Goal: Transaction & Acquisition: Purchase product/service

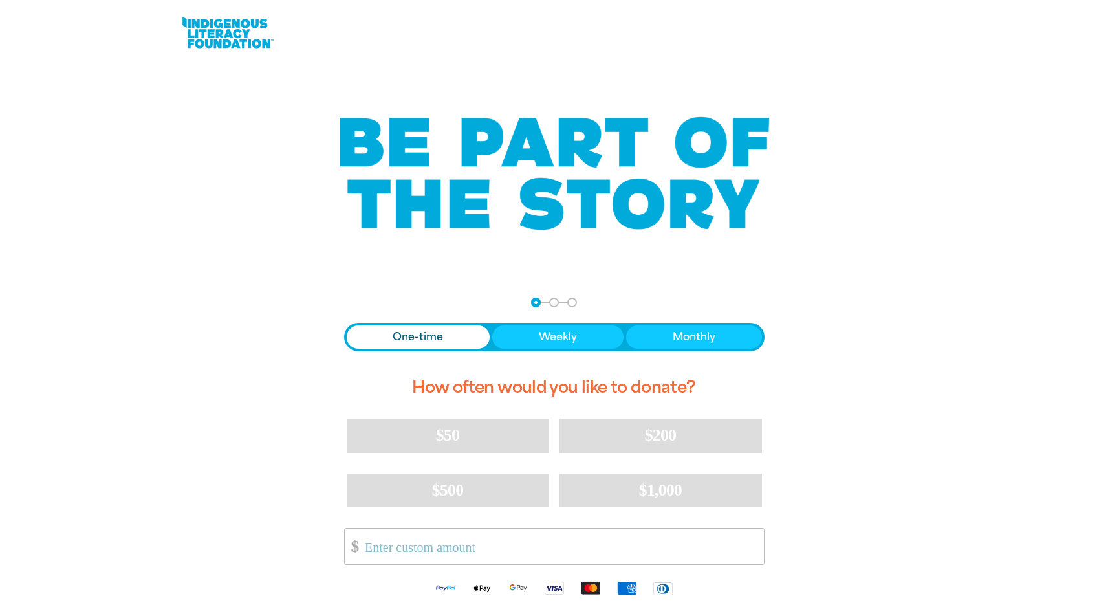
scroll to position [105, 0]
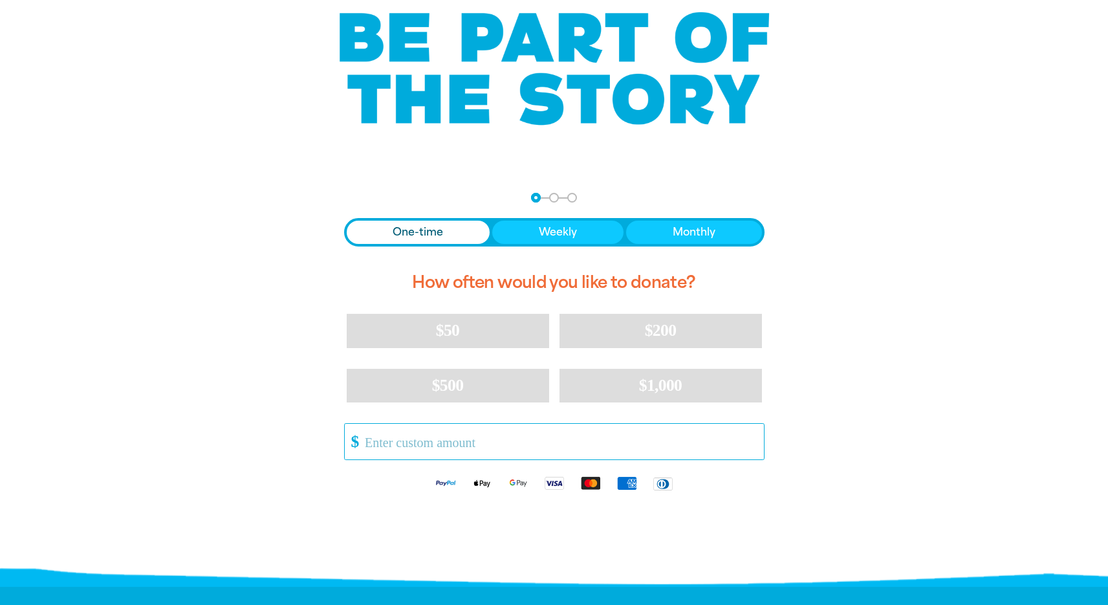
click at [422, 433] on input "Other Amount" at bounding box center [559, 442] width 407 height 36
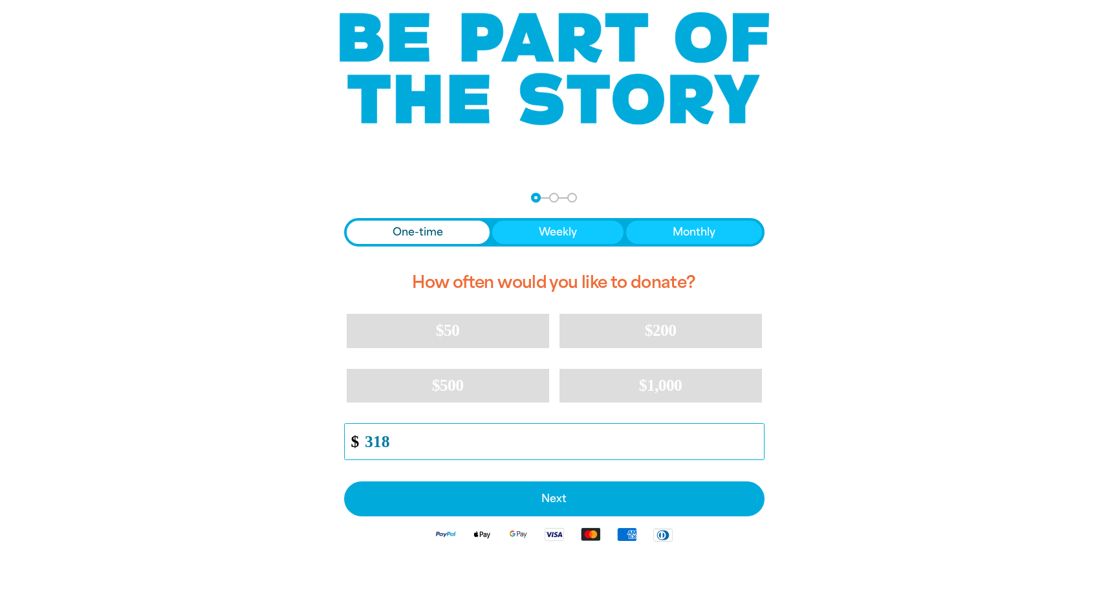
type input "318"
click at [821, 470] on div "arrow_back Back Step 1 Step 2 Step 3 One-time Weekly Monthly How often would yo…" at bounding box center [554, 404] width 776 height 455
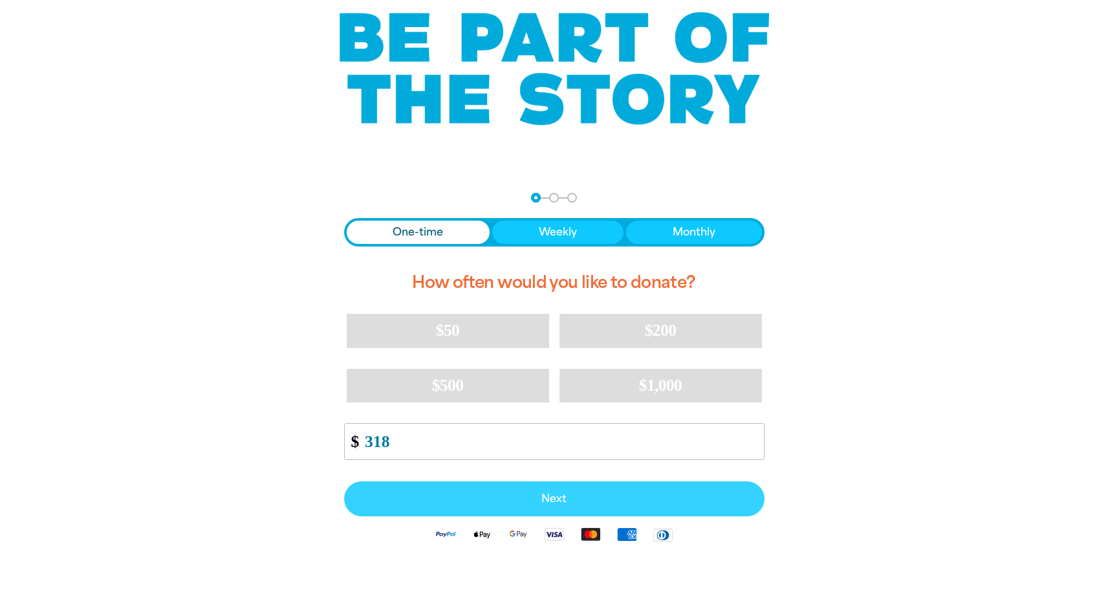
click at [528, 508] on button "Next" at bounding box center [554, 498] width 420 height 35
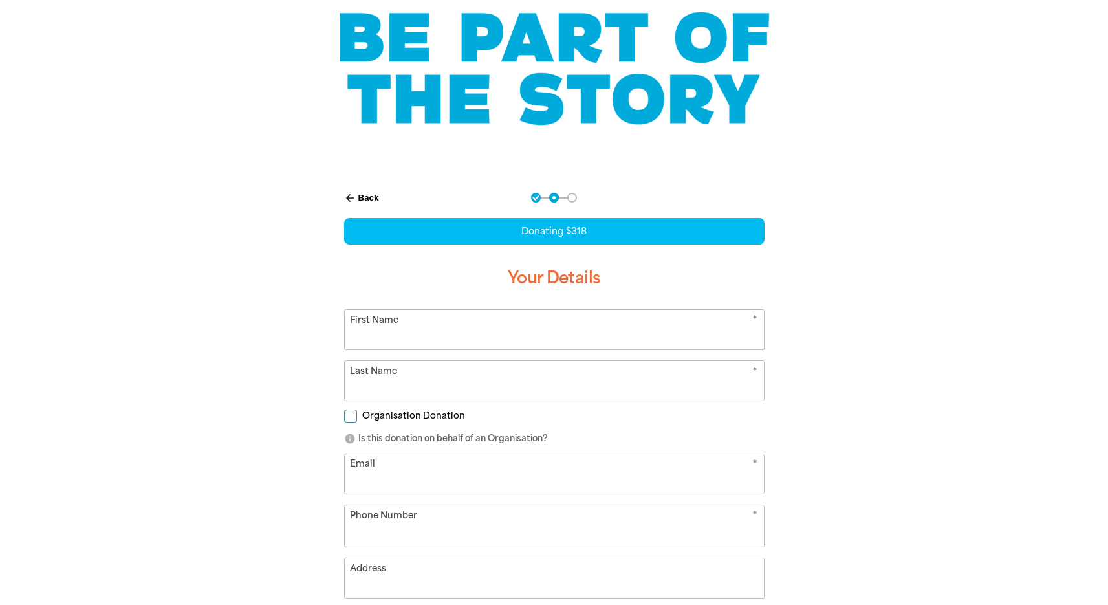
select select "AU"
type input "Clare"
type input "[PERSON_NAME]"
click at [427, 414] on span "Organisation Donation" at bounding box center [413, 415] width 103 height 12
click at [357, 414] on input "Organisation Donation" at bounding box center [350, 415] width 13 height 13
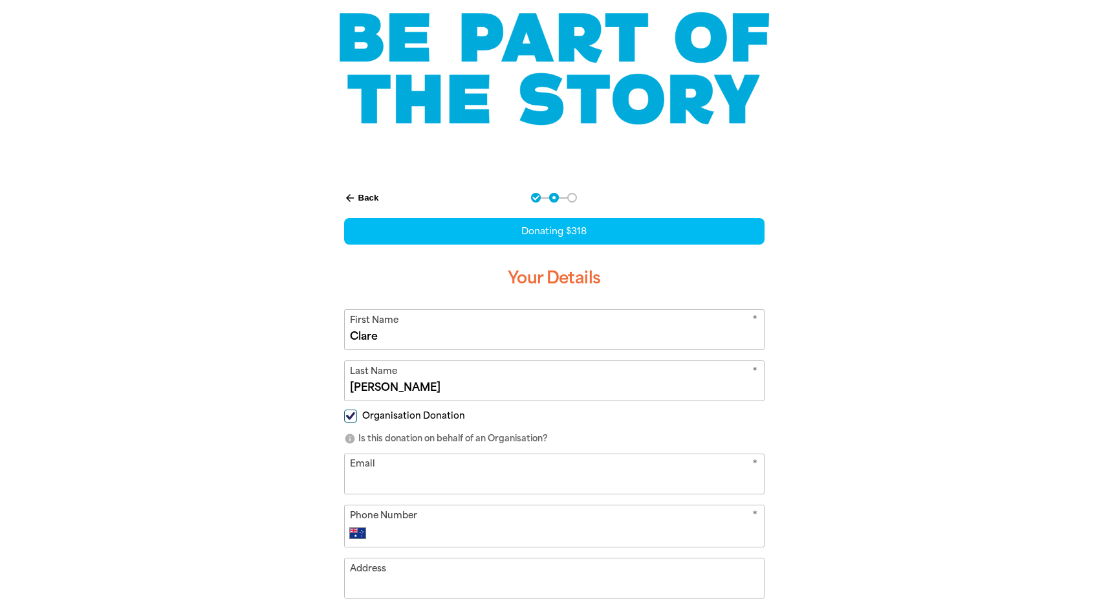
checkbox input "true"
select select "AU"
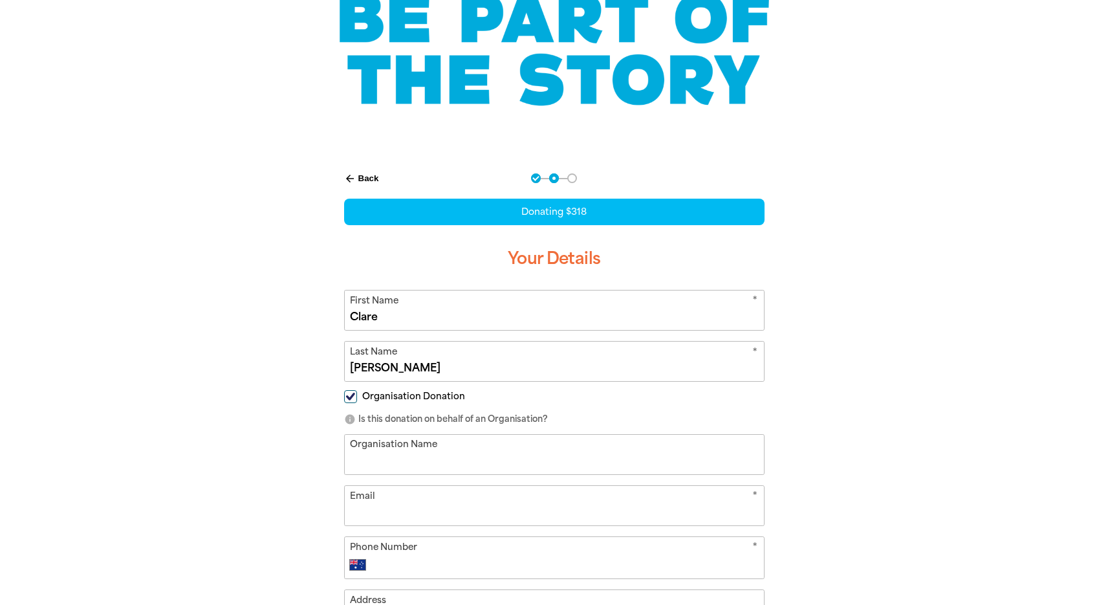
scroll to position [219, 0]
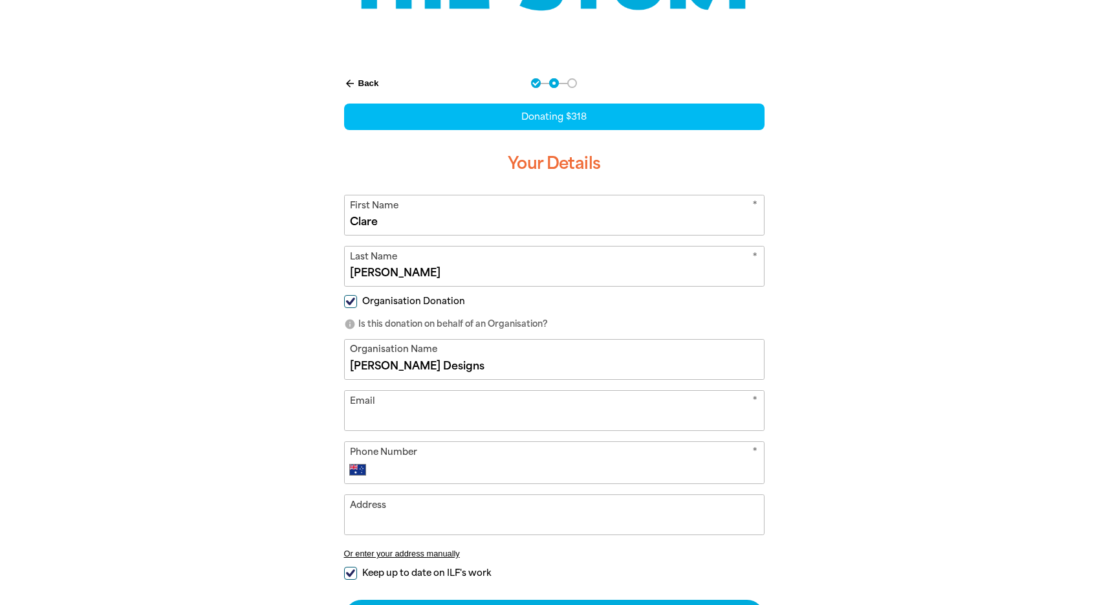
type input "[PERSON_NAME] Designs"
type input "[EMAIL_ADDRESS][DOMAIN_NAME]"
type input "0413 101 757"
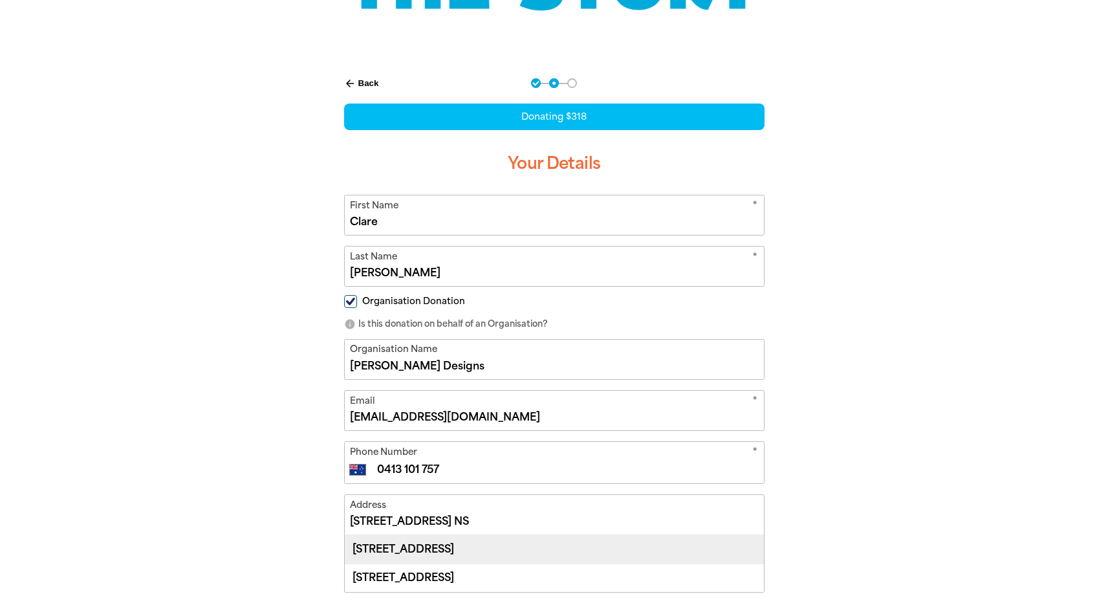
click at [581, 540] on div "[STREET_ADDRESS]" at bounding box center [554, 549] width 419 height 28
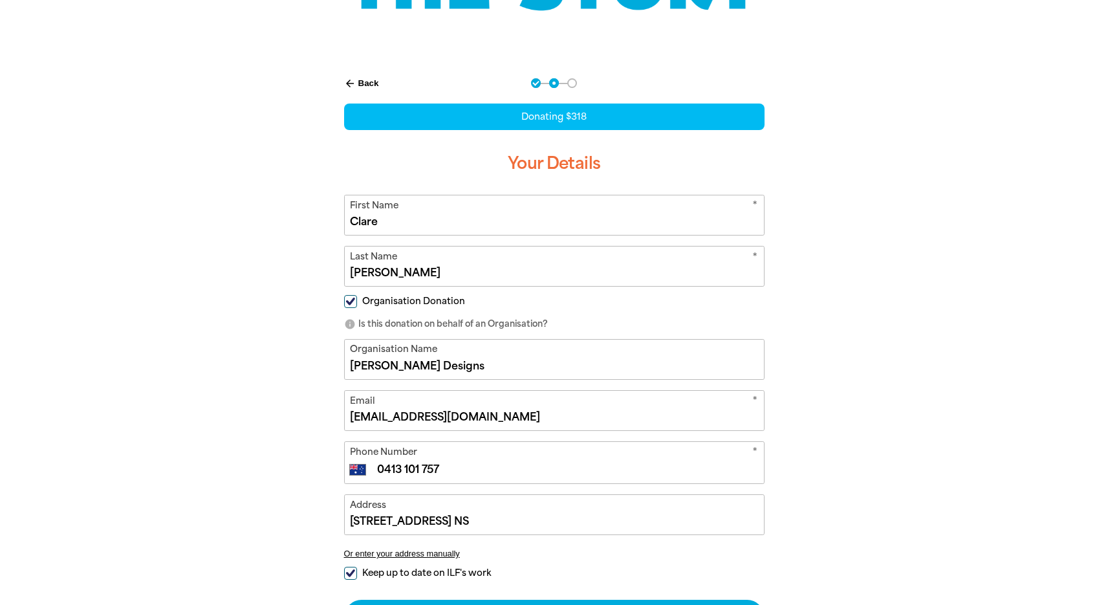
type input "[STREET_ADDRESS]"
click at [839, 448] on div "arrow_back Back Step 1 Step 2 Step 3 Donating $318 Your Details * First Name [P…" at bounding box center [554, 387] width 776 height 651
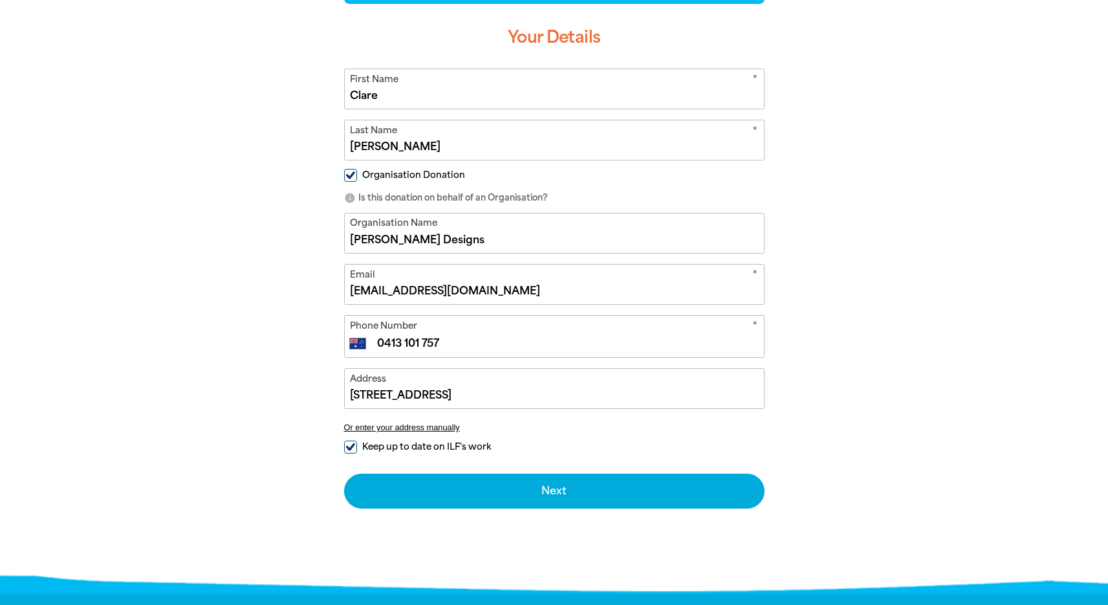
scroll to position [443, 0]
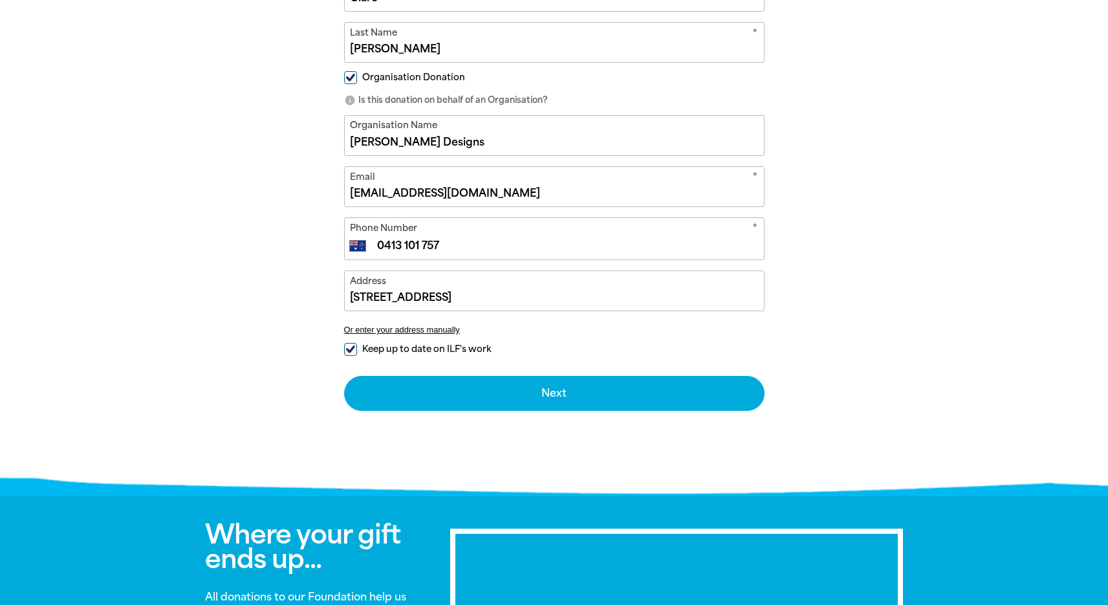
click at [460, 350] on span "Keep up to date on ILF's work" at bounding box center [426, 349] width 129 height 12
click at [357, 350] on input "Keep up to date on ILF's work" at bounding box center [350, 349] width 13 height 13
checkbox input "false"
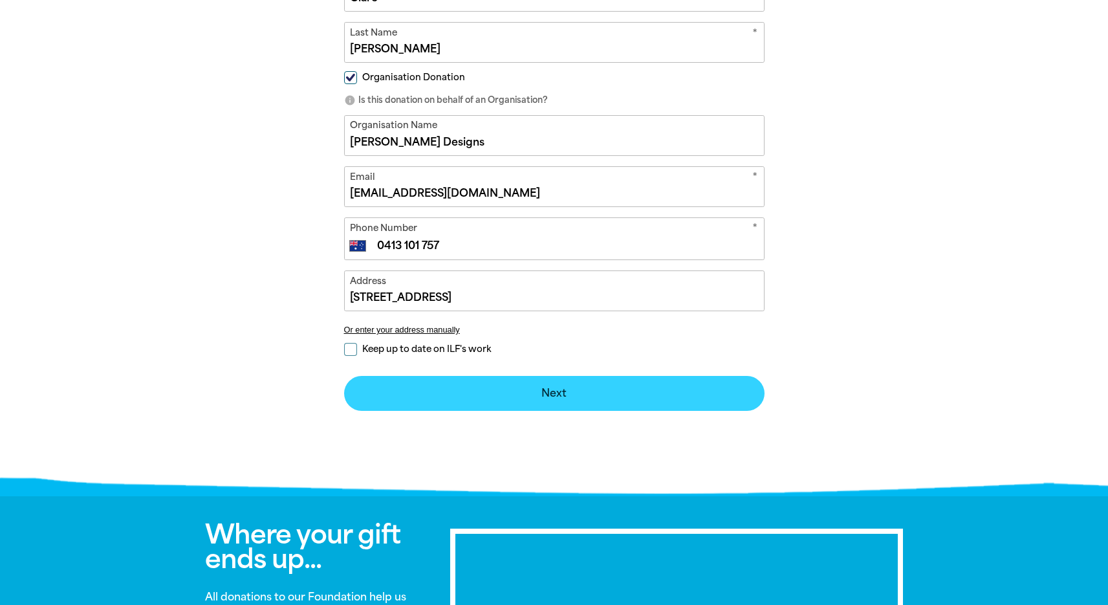
click at [596, 388] on button "Next chevron_right" at bounding box center [554, 393] width 420 height 35
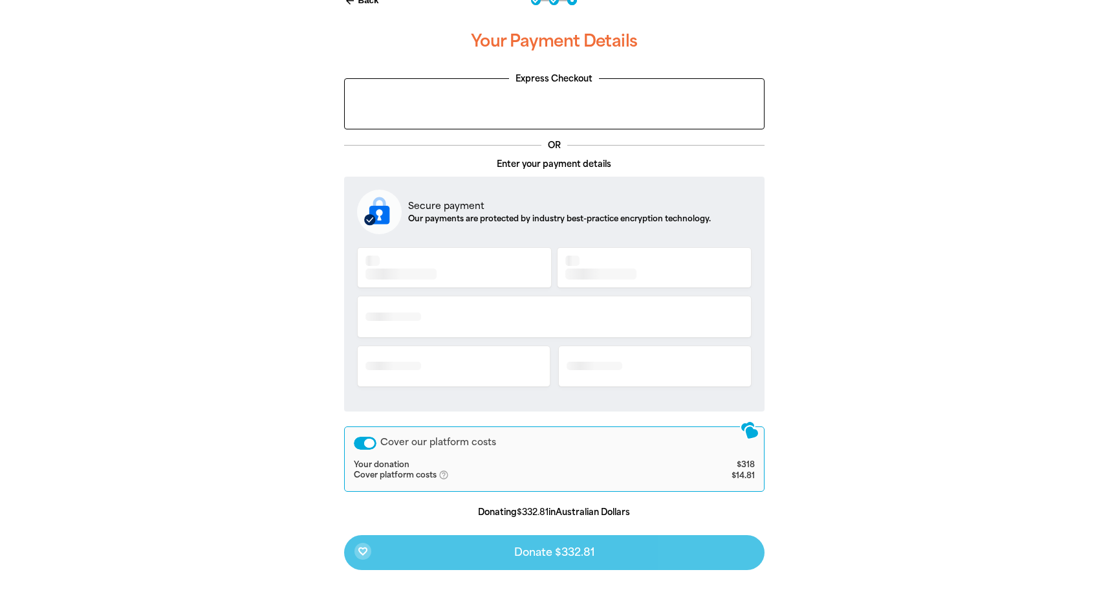
scroll to position [273, 0]
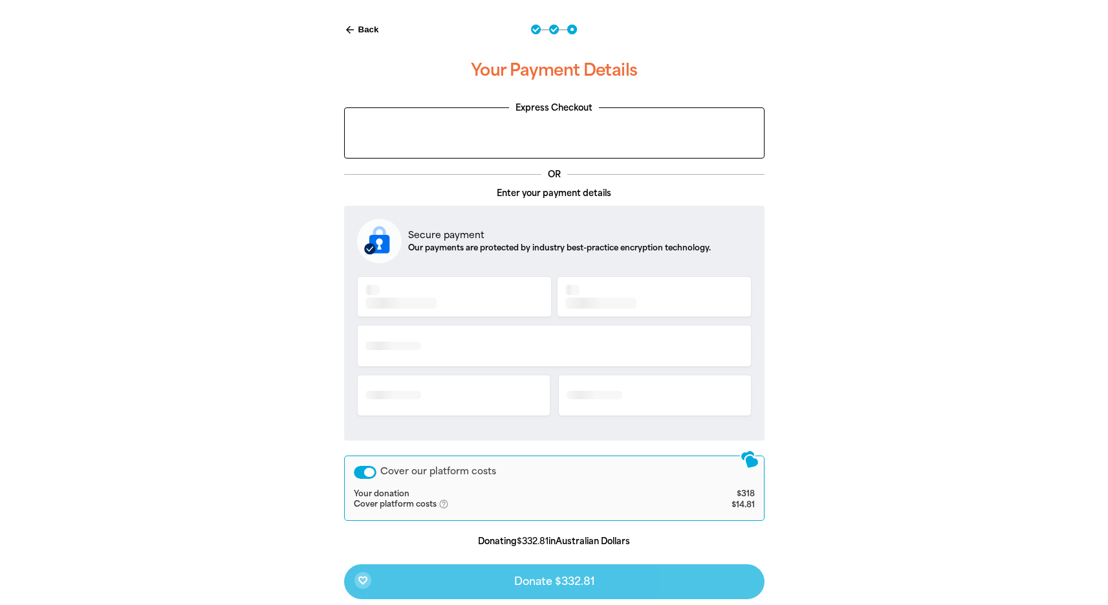
click at [897, 292] on div "arrow_back Back Step 1 Step 2 Step 3 Your Payment Details Express Checkout OR E…" at bounding box center [554, 342] width 776 height 669
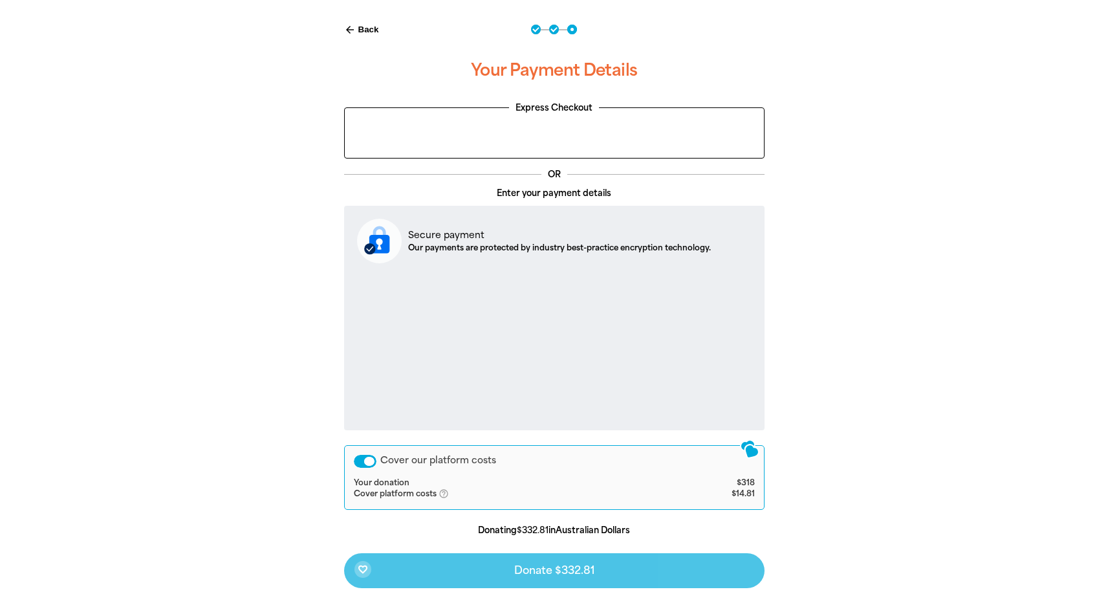
click at [360, 458] on div "Cover our platform costs" at bounding box center [365, 461] width 23 height 13
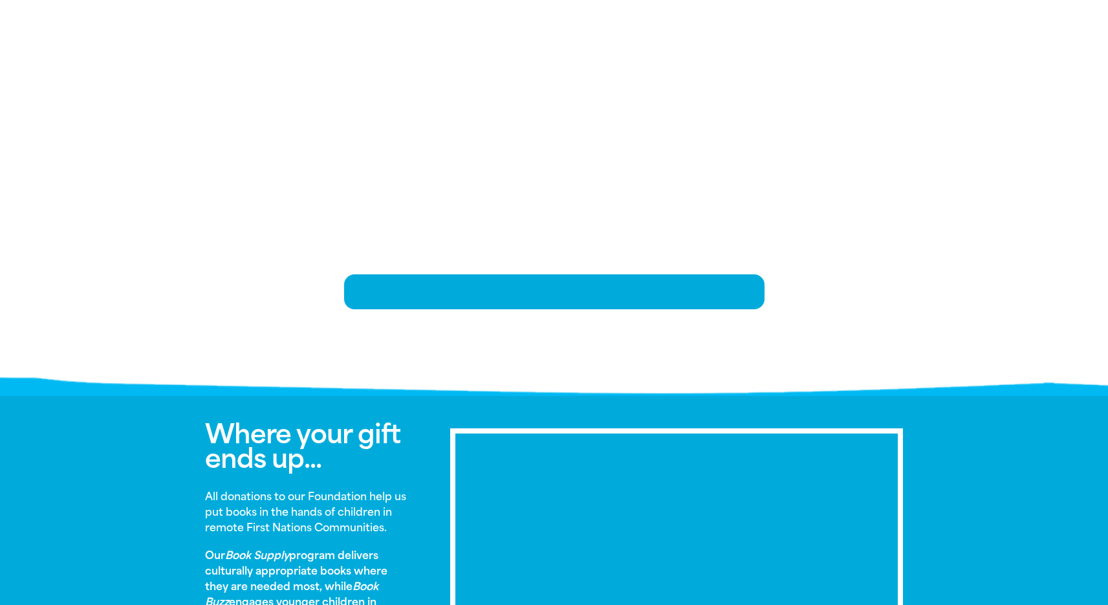
scroll to position [263, 0]
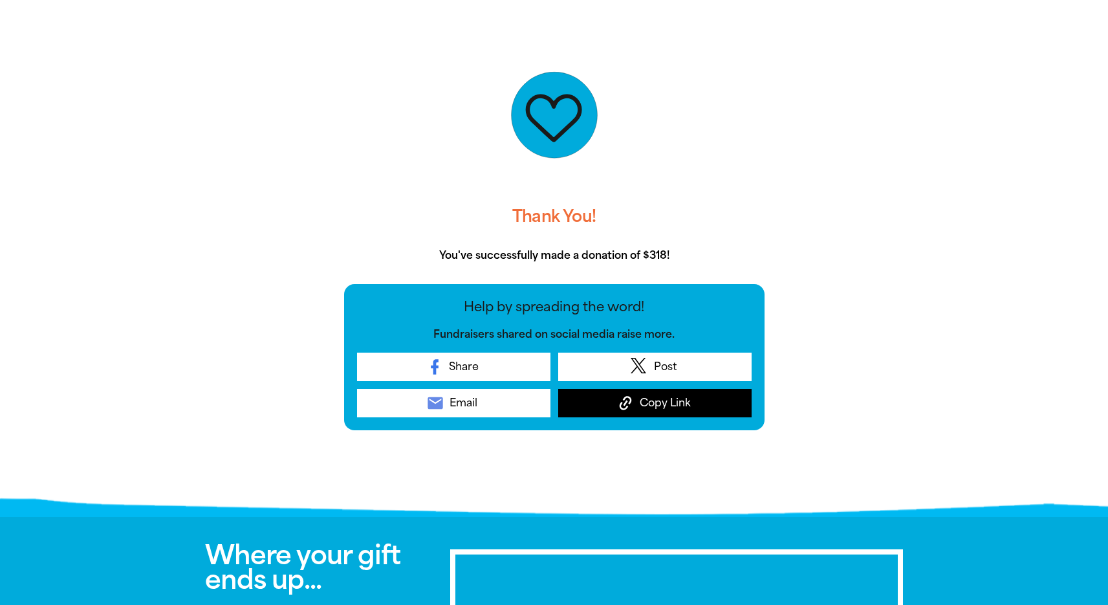
click at [668, 396] on span "Copy Link" at bounding box center [664, 403] width 51 height 16
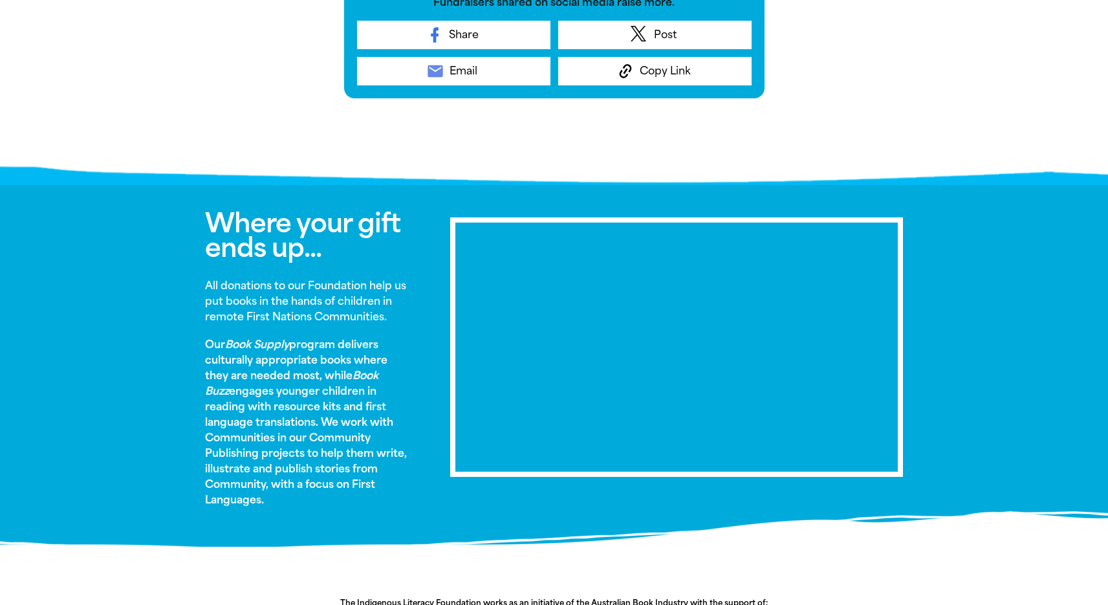
scroll to position [720, 0]
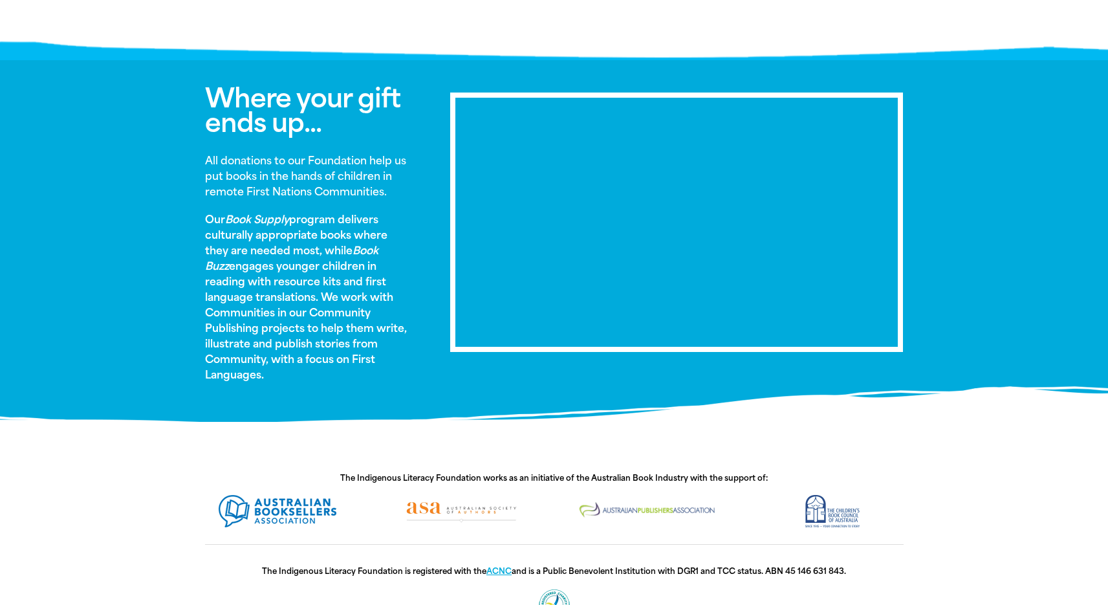
drag, startPoint x: 288, startPoint y: 372, endPoint x: 210, endPoint y: 260, distance: 136.5
click at [210, 260] on p "Our Book Supply program delivers culturally appropriate books where they are ne…" at bounding box center [308, 297] width 207 height 171
click at [355, 177] on strong "All donations to our Foundation help us put books in the hands of children in r…" at bounding box center [305, 176] width 201 height 43
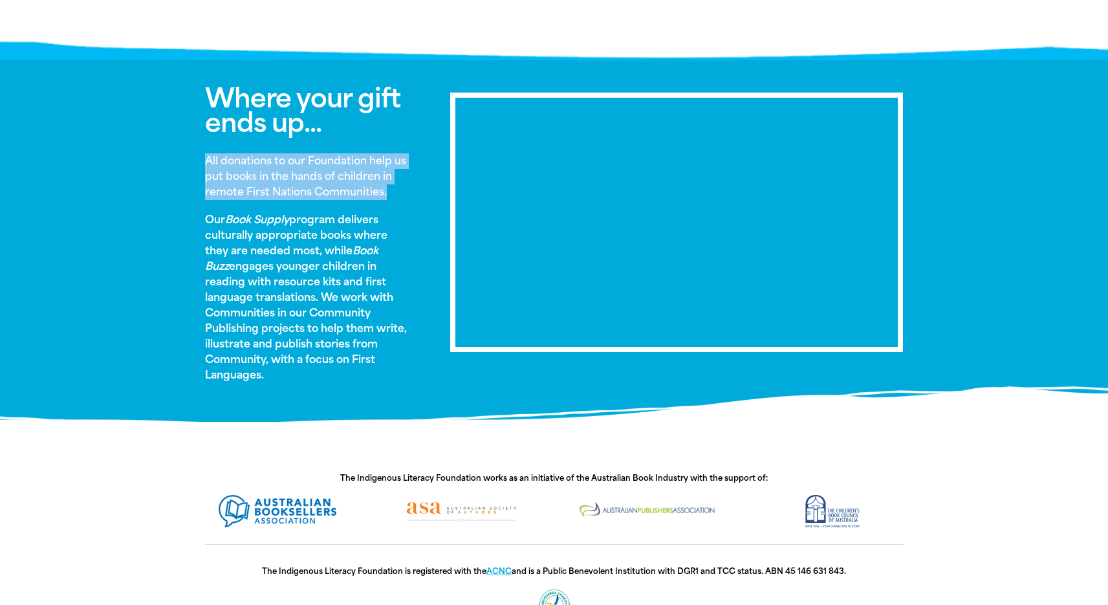
drag, startPoint x: 384, startPoint y: 193, endPoint x: 195, endPoint y: 163, distance: 191.1
click at [195, 163] on div "Where your gift ends up... All donations to our Foundation help us put books in…" at bounding box center [309, 240] width 246 height 309
click at [319, 182] on p "All donations to our Foundation help us put books in the hands of children in r…" at bounding box center [308, 176] width 207 height 47
drag, startPoint x: 336, startPoint y: 186, endPoint x: 235, endPoint y: 158, distance: 104.5
click at [223, 158] on strong "All donations to our Foundation help us put books in the hands of children in r…" at bounding box center [305, 176] width 201 height 43
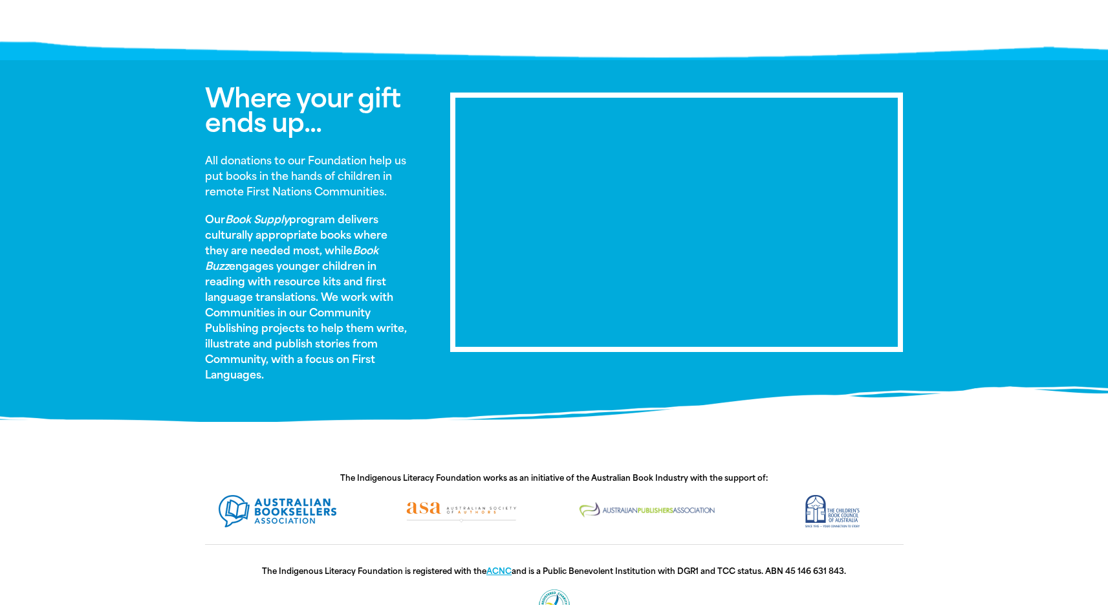
click at [181, 228] on div "Where your gift ends up... All donations to our Foundation help us put books in…" at bounding box center [554, 240] width 776 height 361
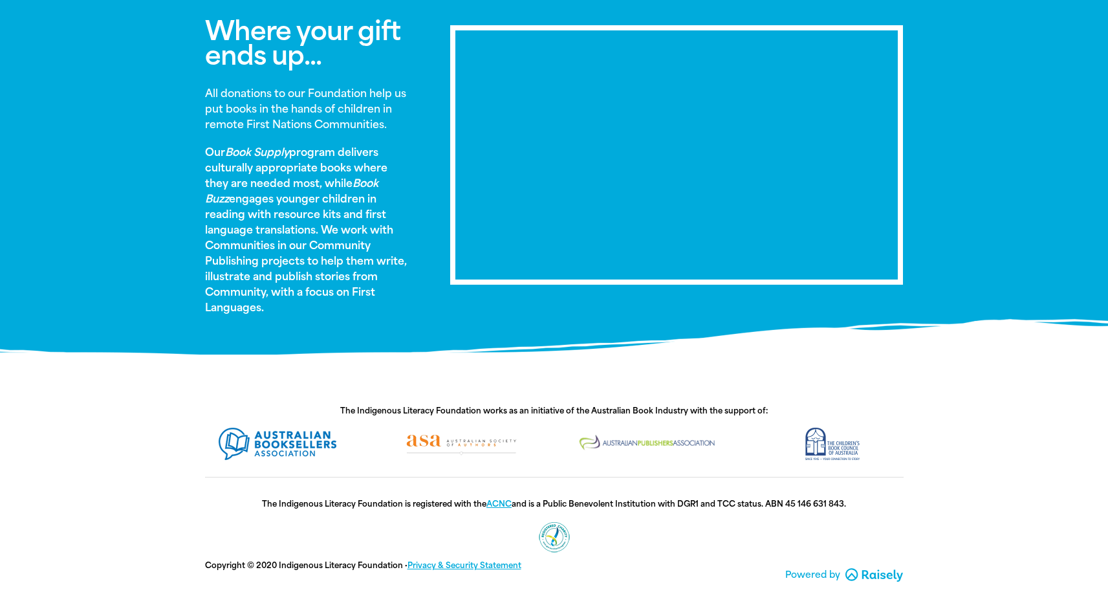
scroll to position [0, 0]
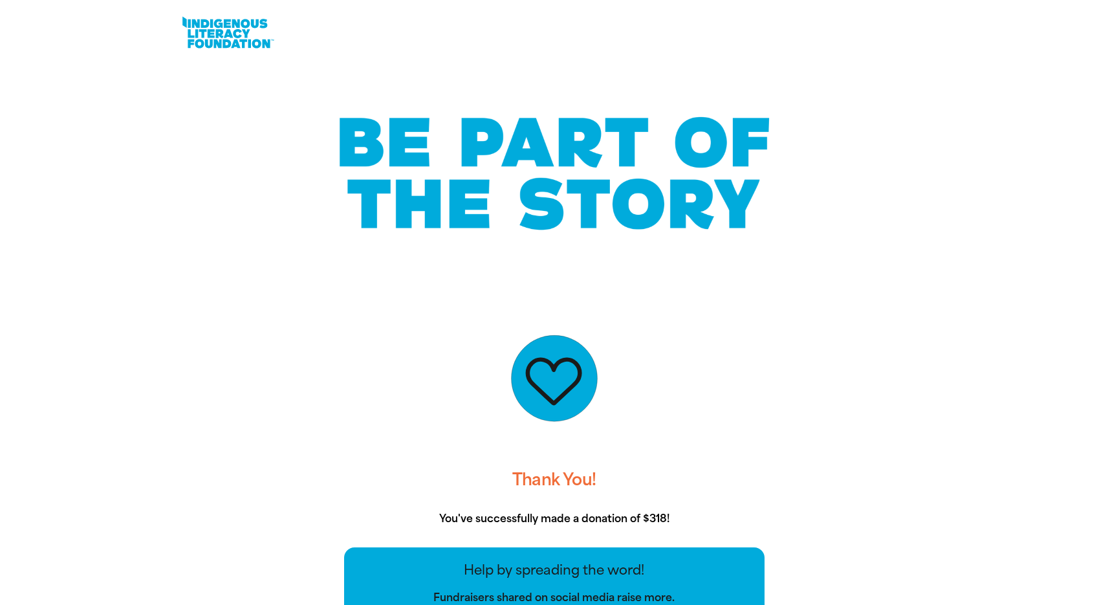
click at [209, 25] on link at bounding box center [227, 32] width 97 height 39
